Goal: Task Accomplishment & Management: Complete application form

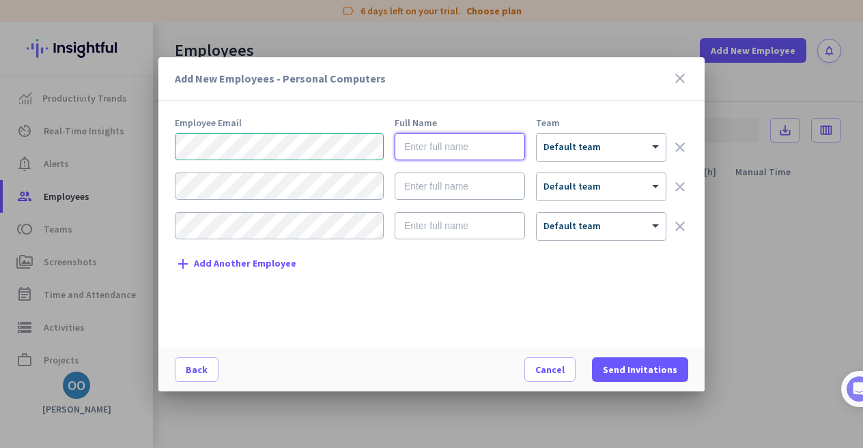
click at [438, 147] on input "text" at bounding box center [459, 146] width 130 height 27
type input "[PERSON_NAME]"
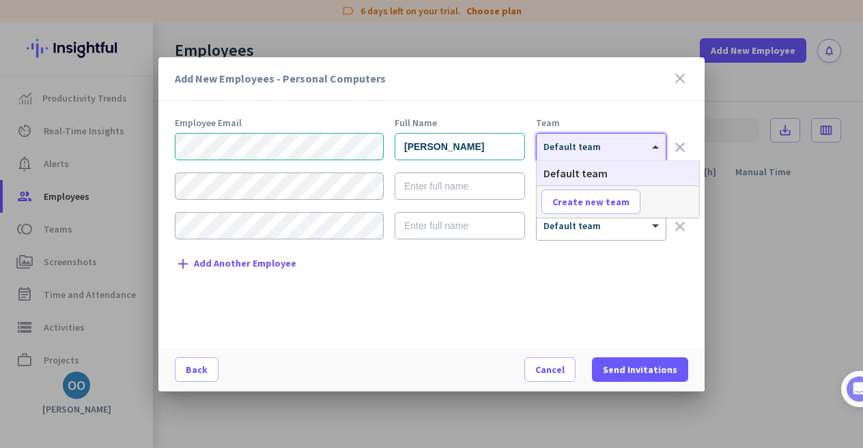
click at [647, 148] on div "× Default team" at bounding box center [592, 147] width 112 height 12
click at [609, 80] on h3 "Add New Employees - Personal Computers" at bounding box center [423, 78] width 497 height 11
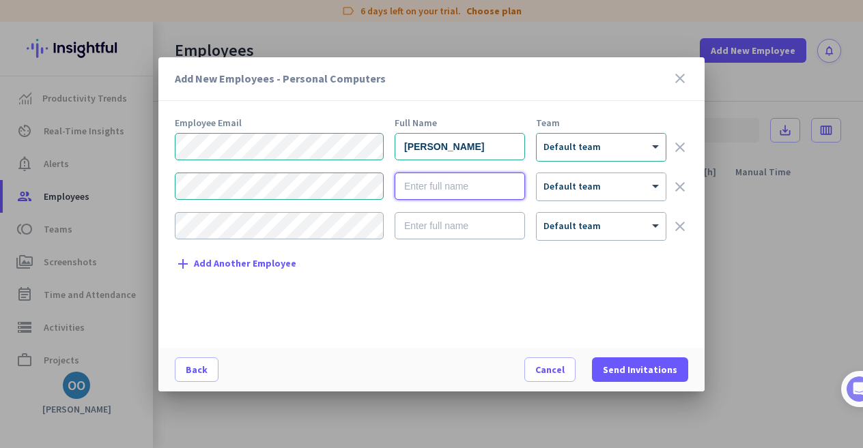
click at [459, 190] on input "text" at bounding box center [459, 186] width 130 height 27
type input "[PERSON_NAME]"
click at [381, 267] on div "Employee Email Full Name Team [PERSON_NAME] × Default team clear [PERSON_NAME] …" at bounding box center [437, 226] width 524 height 216
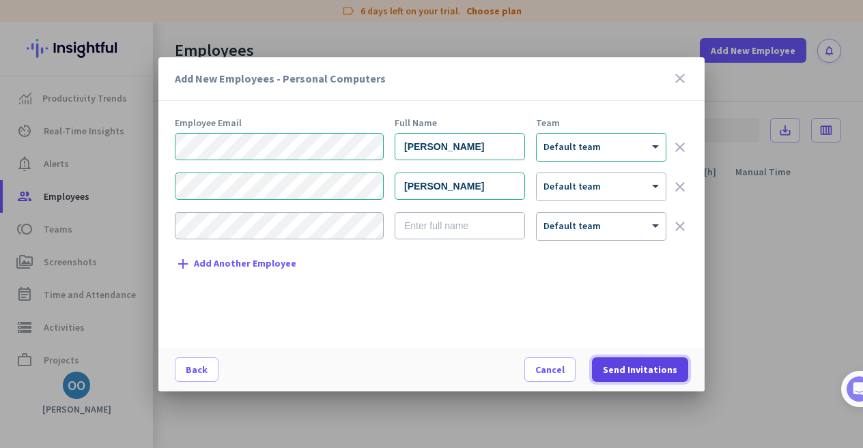
click at [629, 371] on span "Send Invitations" at bounding box center [640, 370] width 74 height 14
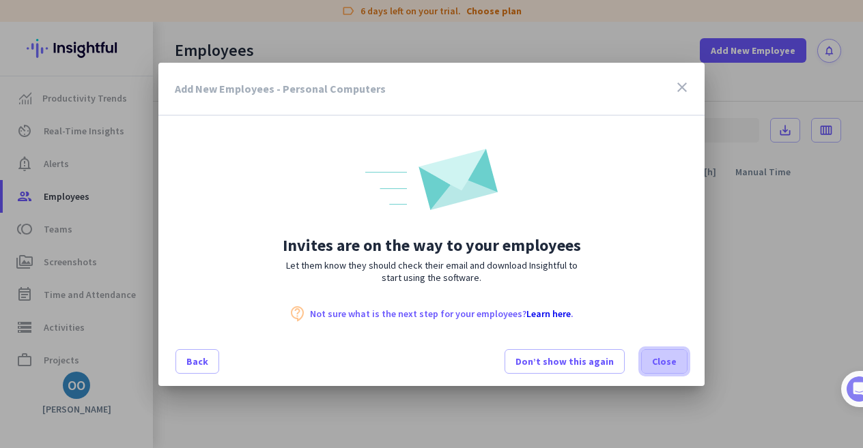
click at [663, 360] on span "Close" at bounding box center [664, 362] width 25 height 14
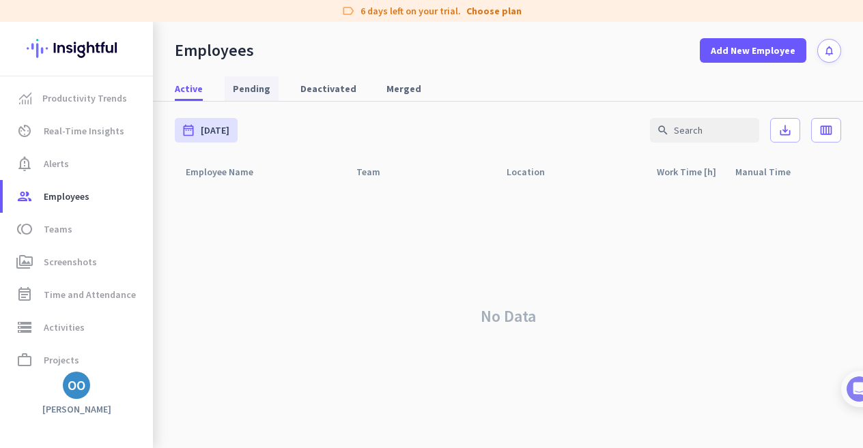
click at [251, 91] on span "Pending" at bounding box center [252, 89] width 38 height 14
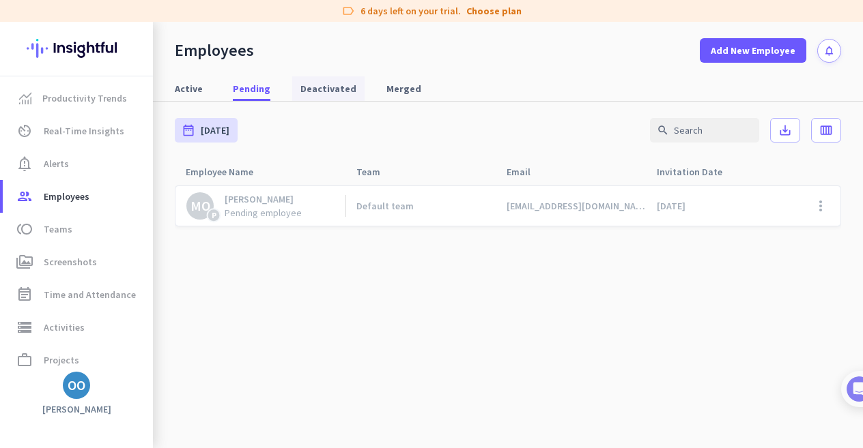
click at [319, 85] on span "Deactivated" at bounding box center [328, 89] width 56 height 14
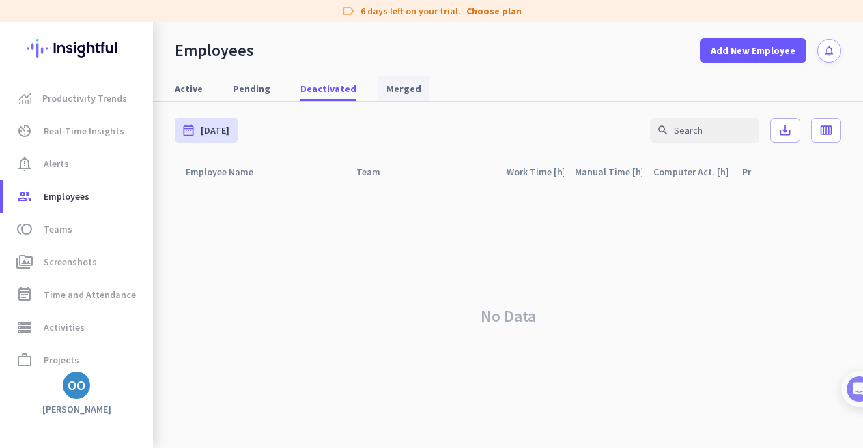
click at [386, 89] on span "Merged" at bounding box center [403, 89] width 35 height 14
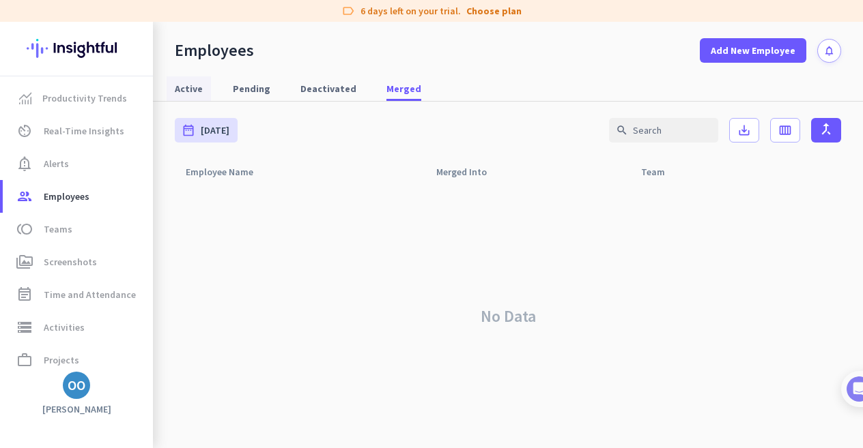
click at [196, 83] on span "Active" at bounding box center [189, 89] width 28 height 14
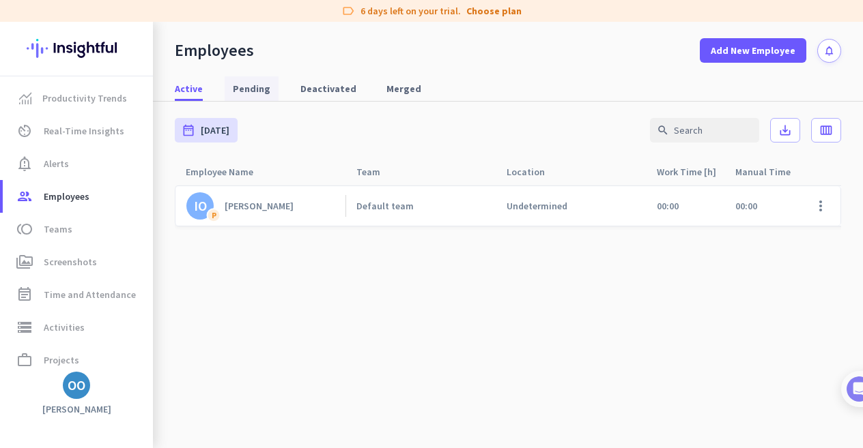
click at [244, 92] on span "Pending" at bounding box center [252, 89] width 38 height 14
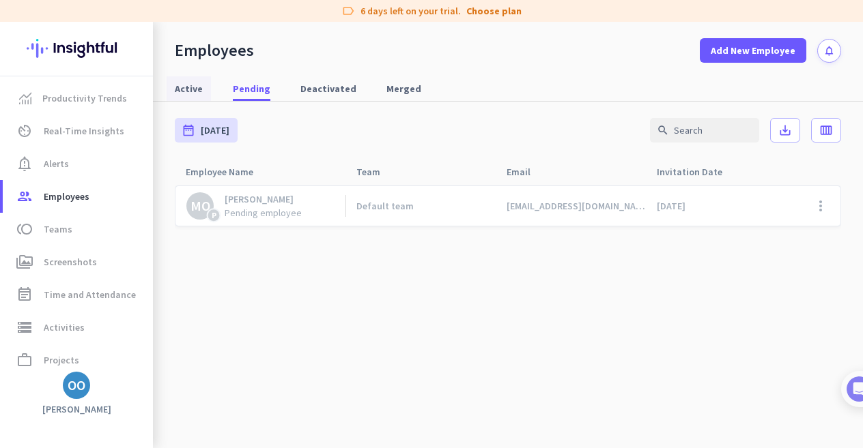
click at [177, 92] on span "Active" at bounding box center [189, 89] width 28 height 14
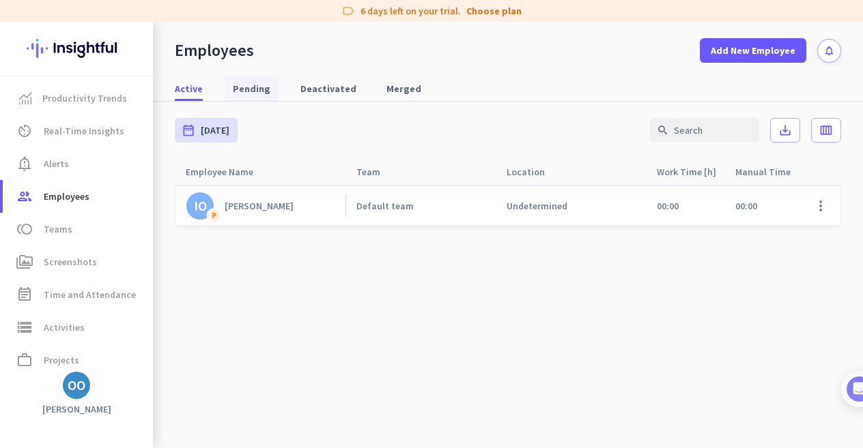
click at [228, 85] on link "Pending" at bounding box center [252, 88] width 54 height 25
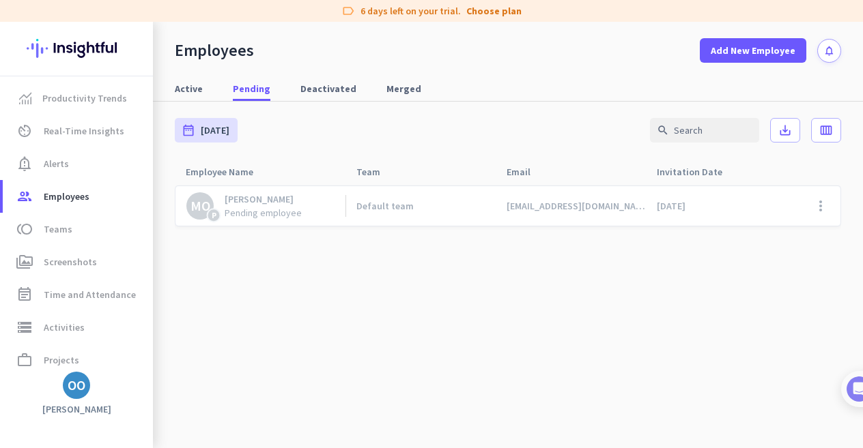
click at [491, 328] on cdk-virtual-scroll-viewport "MO P [PERSON_NAME] Pending employee Default team [EMAIL_ADDRESS][DOMAIN_NAME] […" at bounding box center [508, 316] width 666 height 263
click at [480, 70] on nav "Active Pending Deactivated Merged" at bounding box center [508, 82] width 710 height 39
click at [186, 78] on span "Active" at bounding box center [189, 88] width 28 height 25
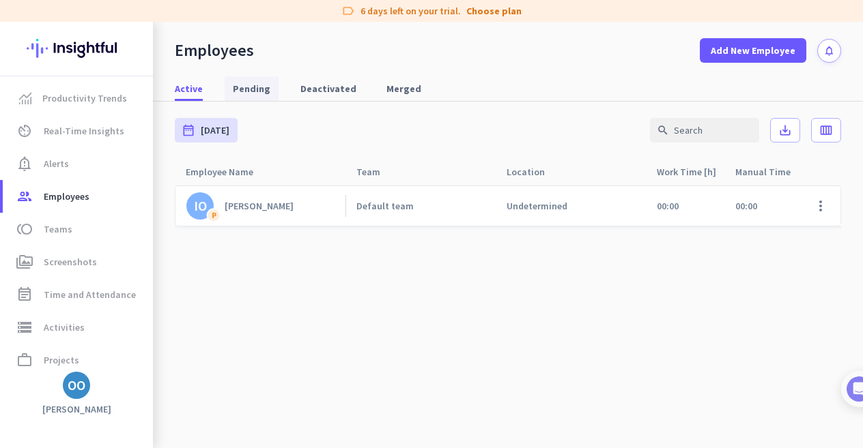
click at [252, 83] on span "Pending" at bounding box center [252, 89] width 38 height 14
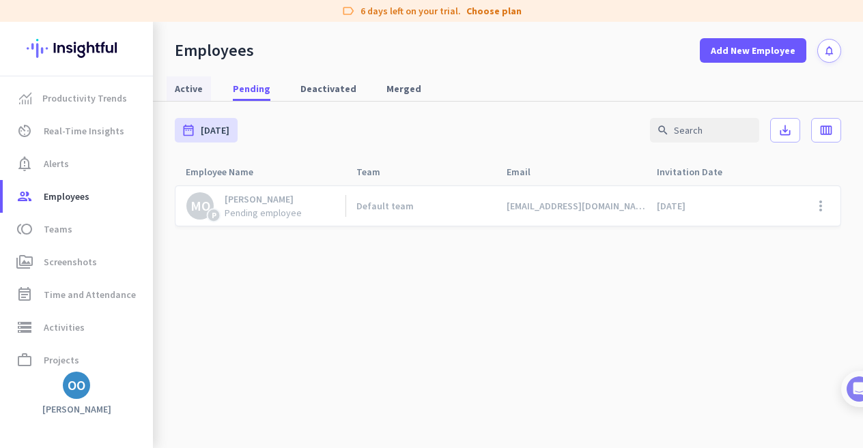
click at [183, 87] on span "Active" at bounding box center [189, 89] width 28 height 14
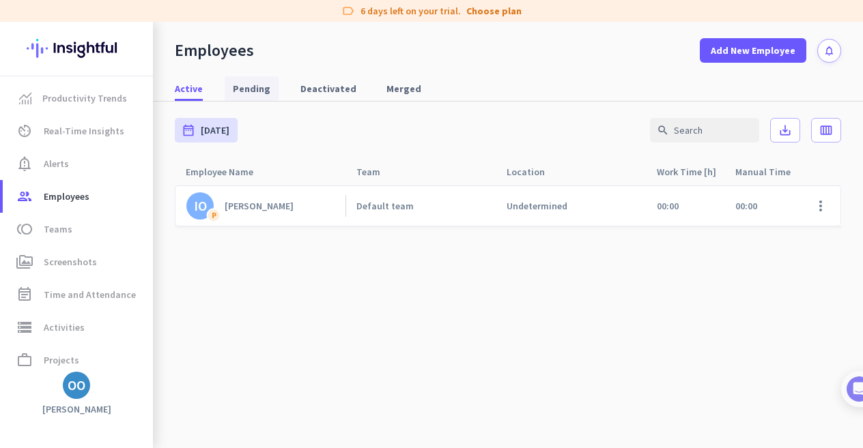
click at [262, 85] on span "Pending" at bounding box center [252, 89] width 38 height 14
